Goal: Register for event/course: Register for event/course

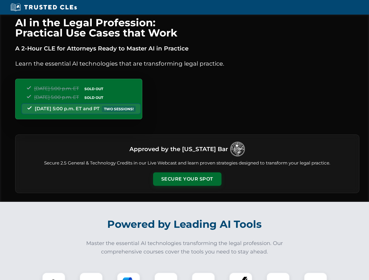
click at [187, 179] on button "Secure Your Spot" at bounding box center [187, 179] width 68 height 13
click at [54, 277] on img at bounding box center [53, 284] width 17 height 17
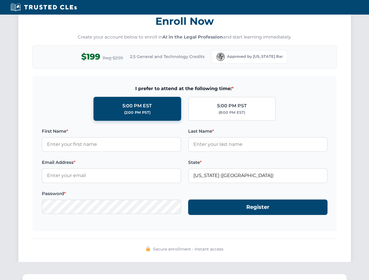
scroll to position [573, 0]
